Goal: Information Seeking & Learning: Learn about a topic

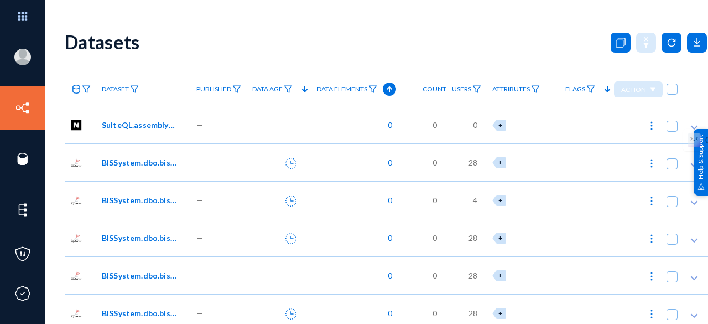
click at [77, 90] on icon at bounding box center [76, 89] width 9 height 9
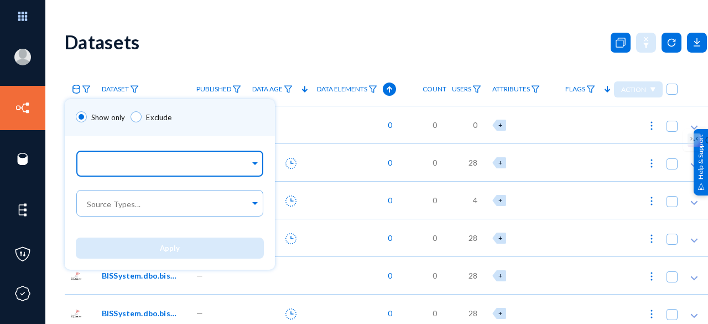
click at [158, 165] on input "text" at bounding box center [167, 165] width 165 height 11
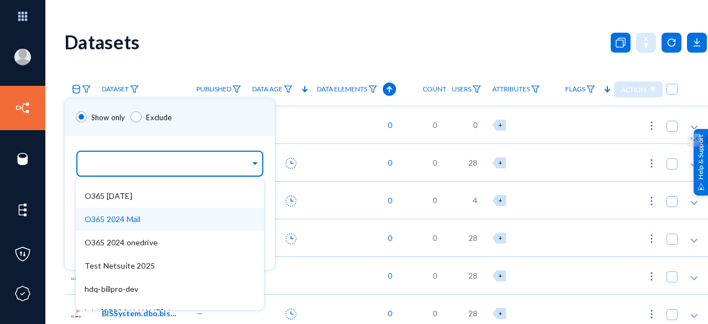
scroll to position [156, 0]
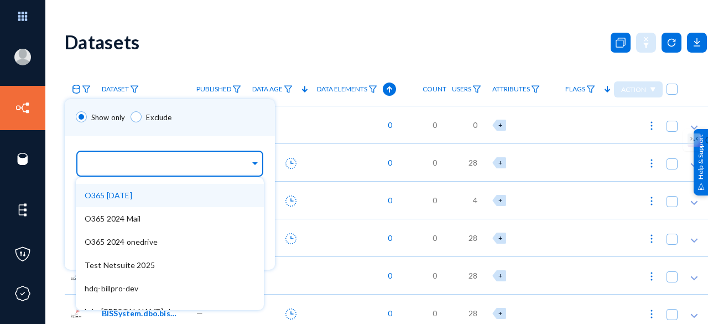
click at [126, 197] on span "O365 [DATE]" at bounding box center [109, 194] width 48 height 9
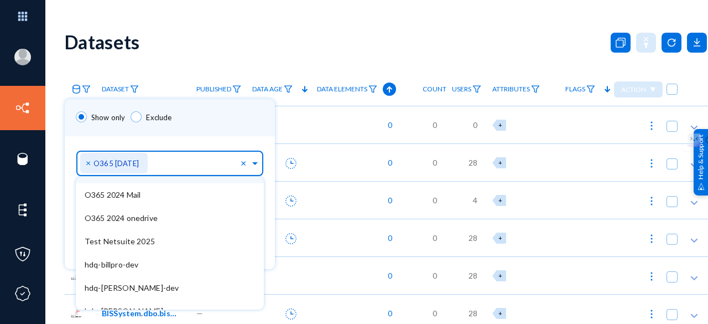
click at [197, 139] on div "Sources... × O365 [DATE] × BULL HORN 2025 [PERSON_NAME]-SQL (Azure) Hubspot 202…" at bounding box center [170, 161] width 210 height 50
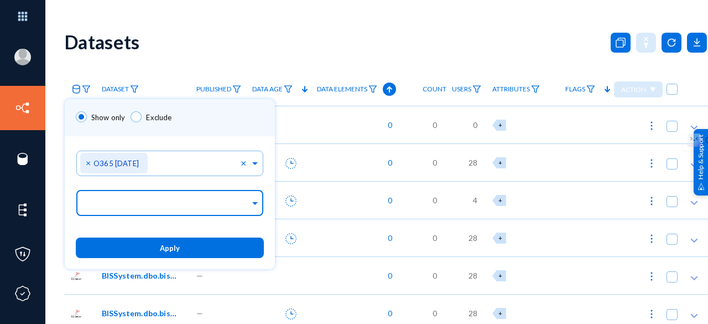
click at [182, 195] on div at bounding box center [167, 203] width 165 height 19
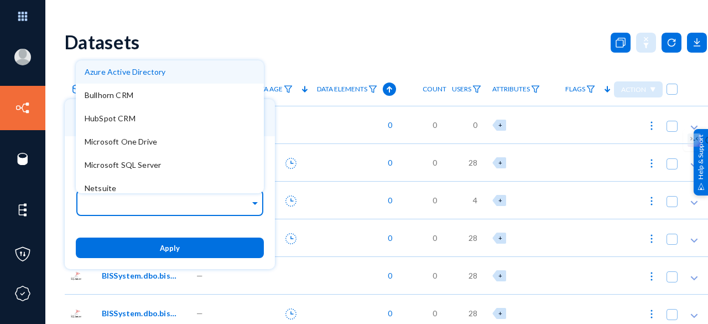
drag, startPoint x: 182, startPoint y: 195, endPoint x: 147, endPoint y: 110, distance: 91.7
click at [147, 186] on ng-select "Source Types... Azure Active Directory Bullhorn CRM HubSpot CRM Microsoft One D…" at bounding box center [170, 206] width 188 height 40
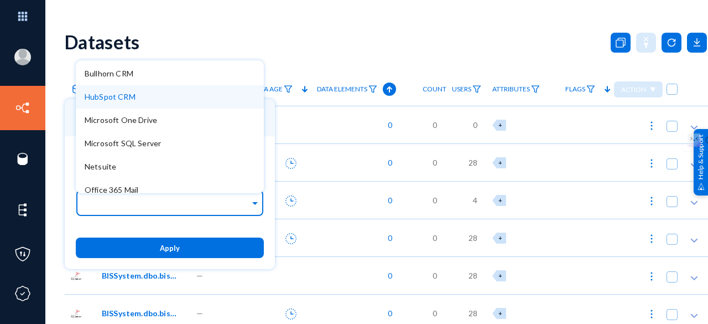
scroll to position [0, 0]
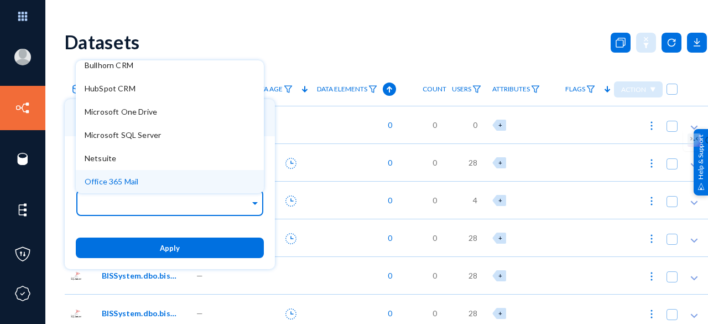
click at [135, 180] on span "Office 365 Mail" at bounding box center [112, 180] width 54 height 9
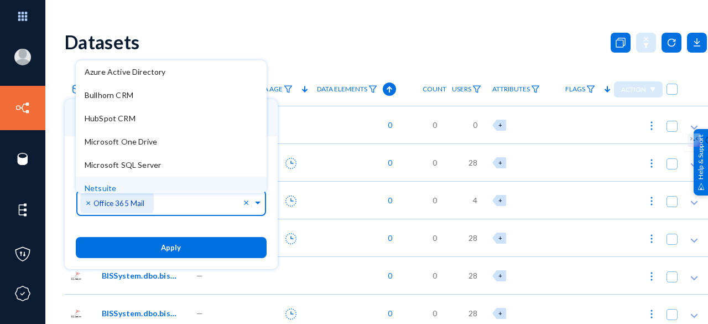
click at [87, 202] on span "×" at bounding box center [90, 202] width 8 height 11
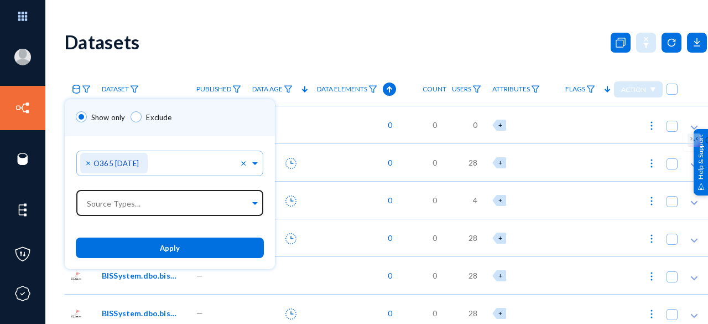
click at [153, 261] on div "Apply" at bounding box center [170, 247] width 210 height 43
drag, startPoint x: 158, startPoint y: 245, endPoint x: 166, endPoint y: 244, distance: 7.8
click at [158, 245] on button "Apply" at bounding box center [170, 247] width 188 height 20
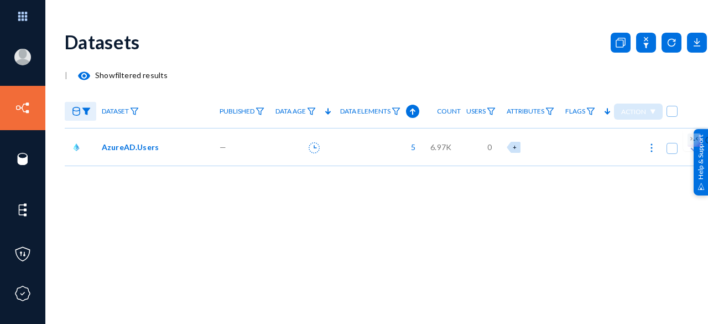
click at [114, 148] on span "AzureAD.Users" at bounding box center [130, 147] width 57 height 12
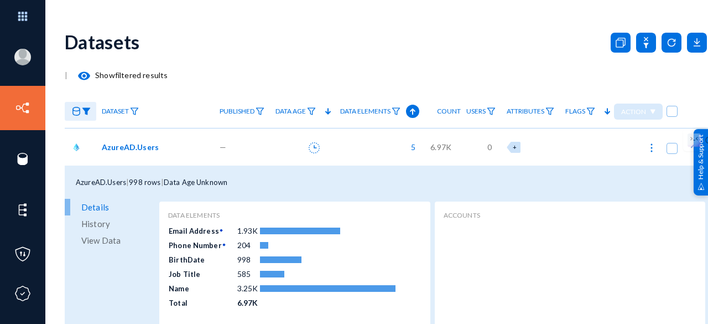
scroll to position [45, 0]
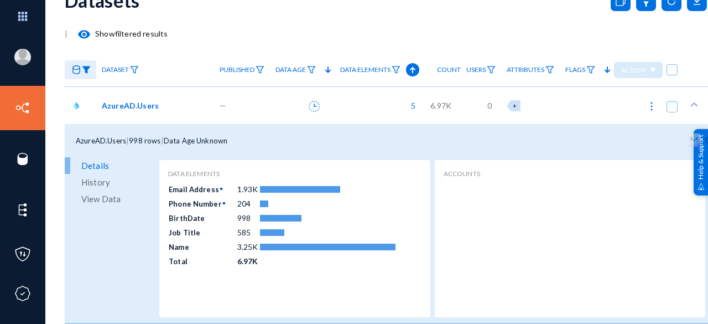
click at [98, 190] on span "View Data" at bounding box center [100, 198] width 39 height 17
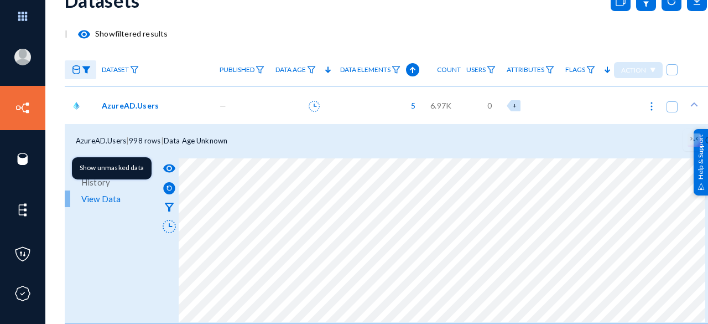
click at [166, 162] on mat-icon "visibility" at bounding box center [169, 168] width 13 height 13
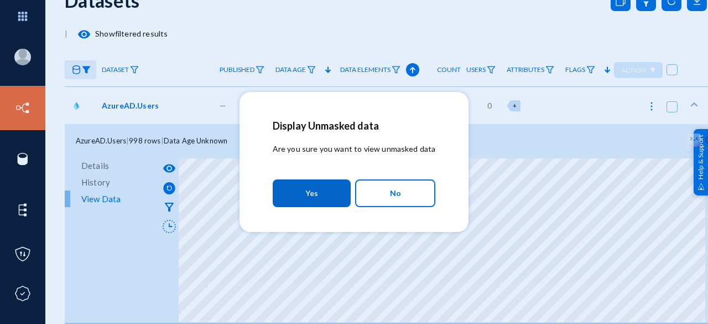
click at [319, 192] on button "Yes" at bounding box center [312, 193] width 78 height 28
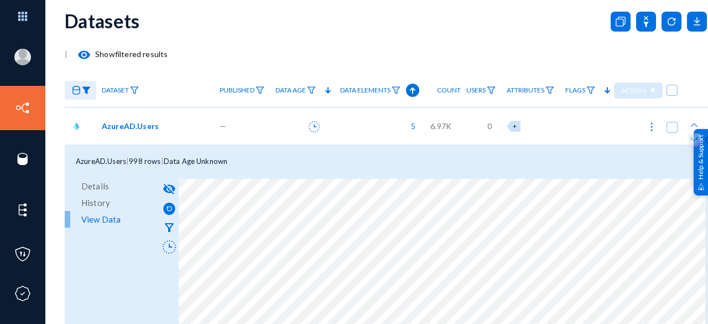
scroll to position [0, 0]
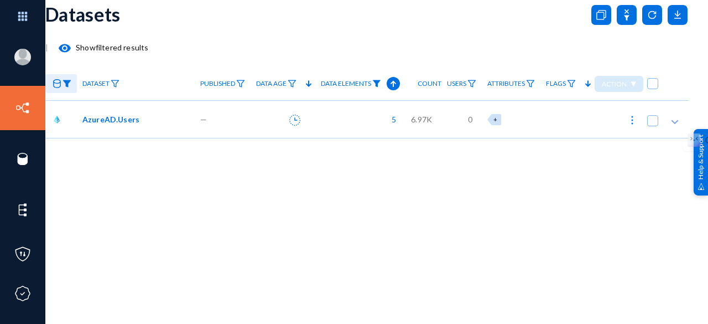
scroll to position [0, 22]
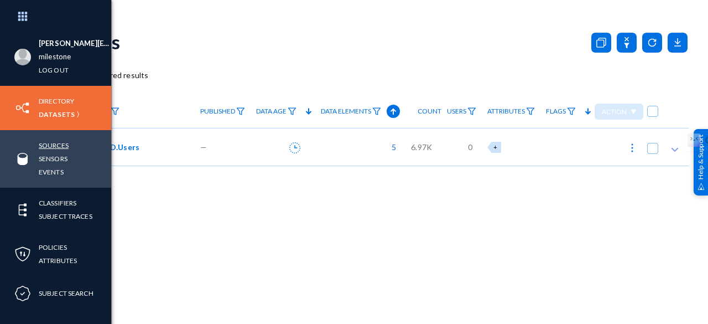
click at [60, 139] on link "Sources" at bounding box center [54, 145] width 30 height 13
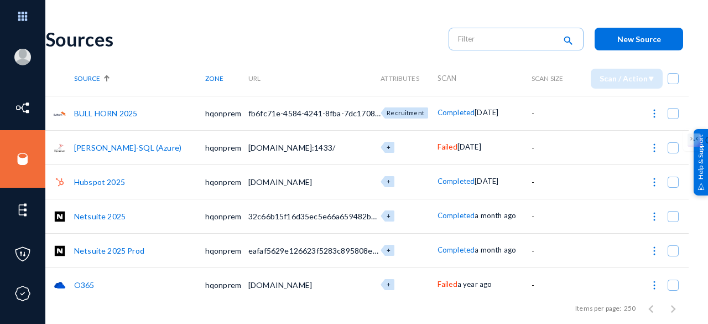
scroll to position [0, 22]
